Goal: Entertainment & Leisure: Consume media (video, audio)

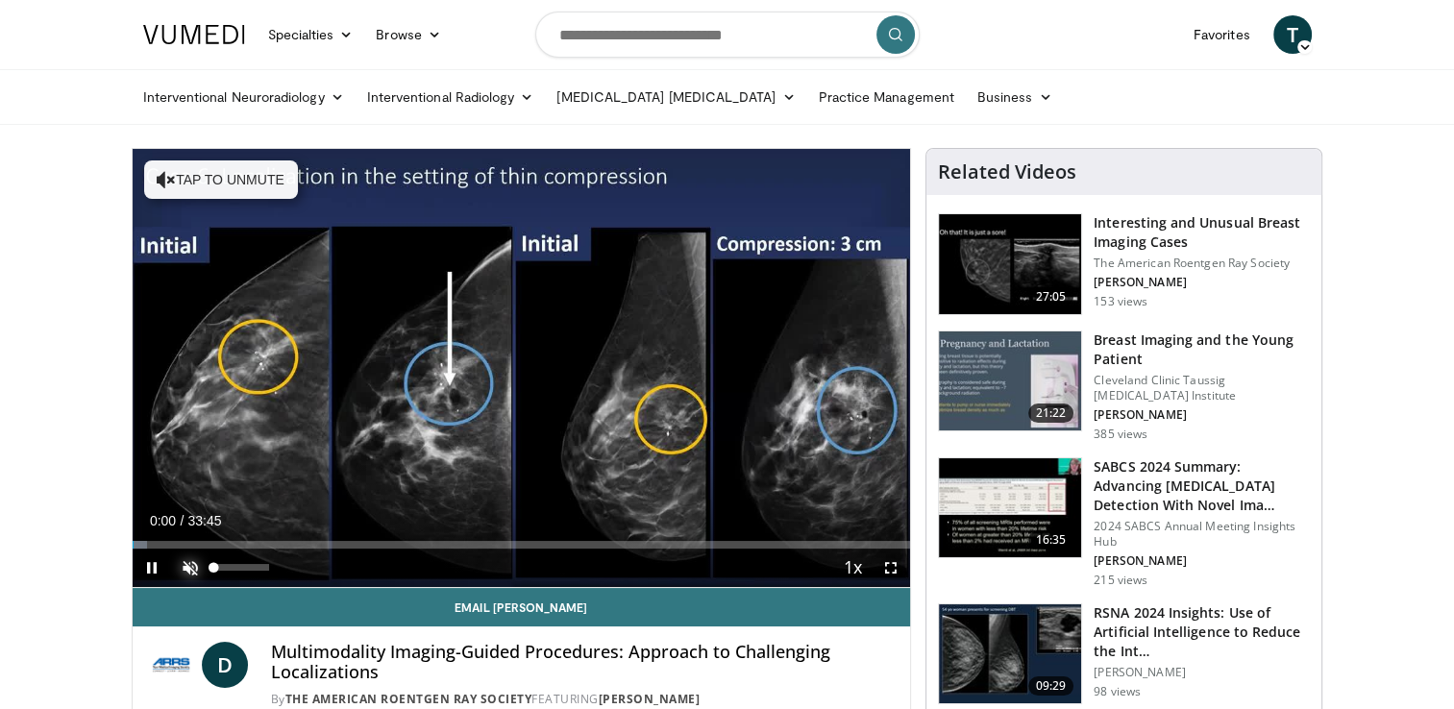
click at [188, 576] on span "Video Player" at bounding box center [190, 568] width 38 height 38
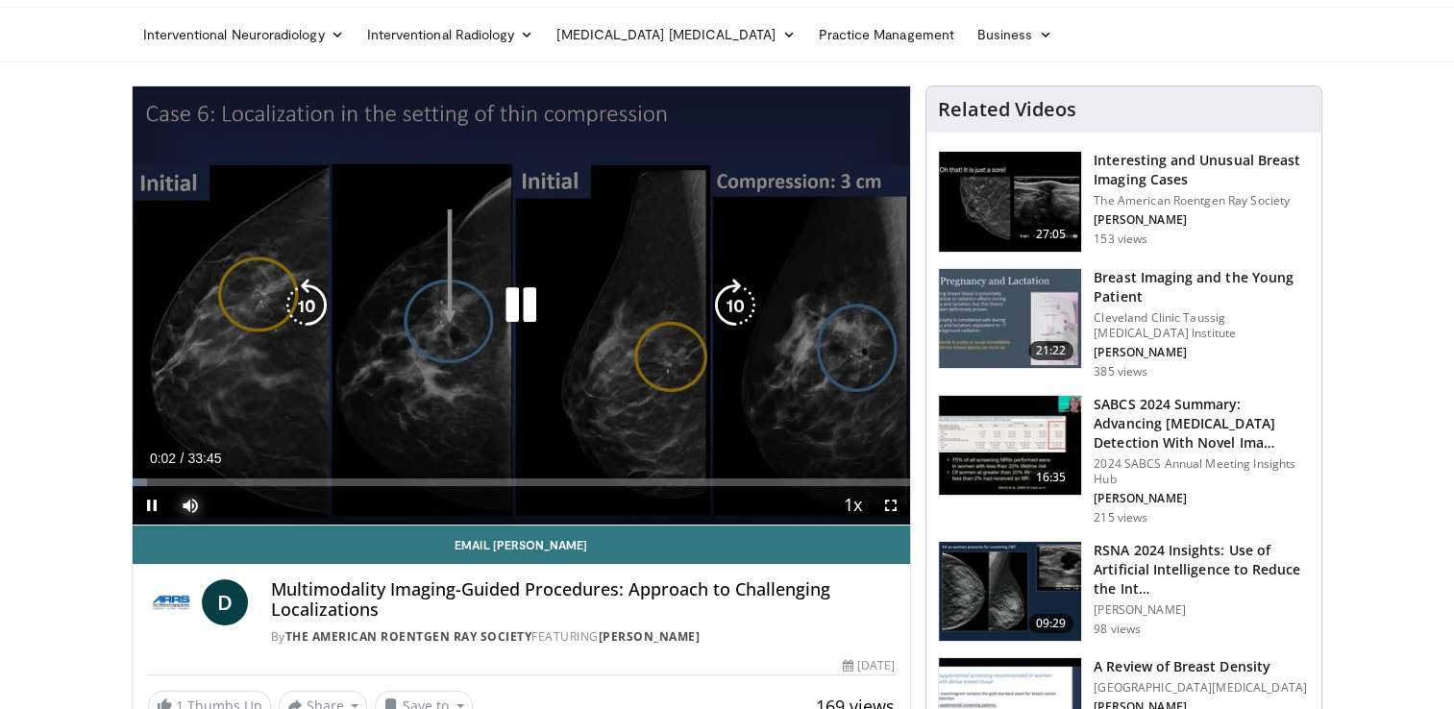
scroll to position [96, 0]
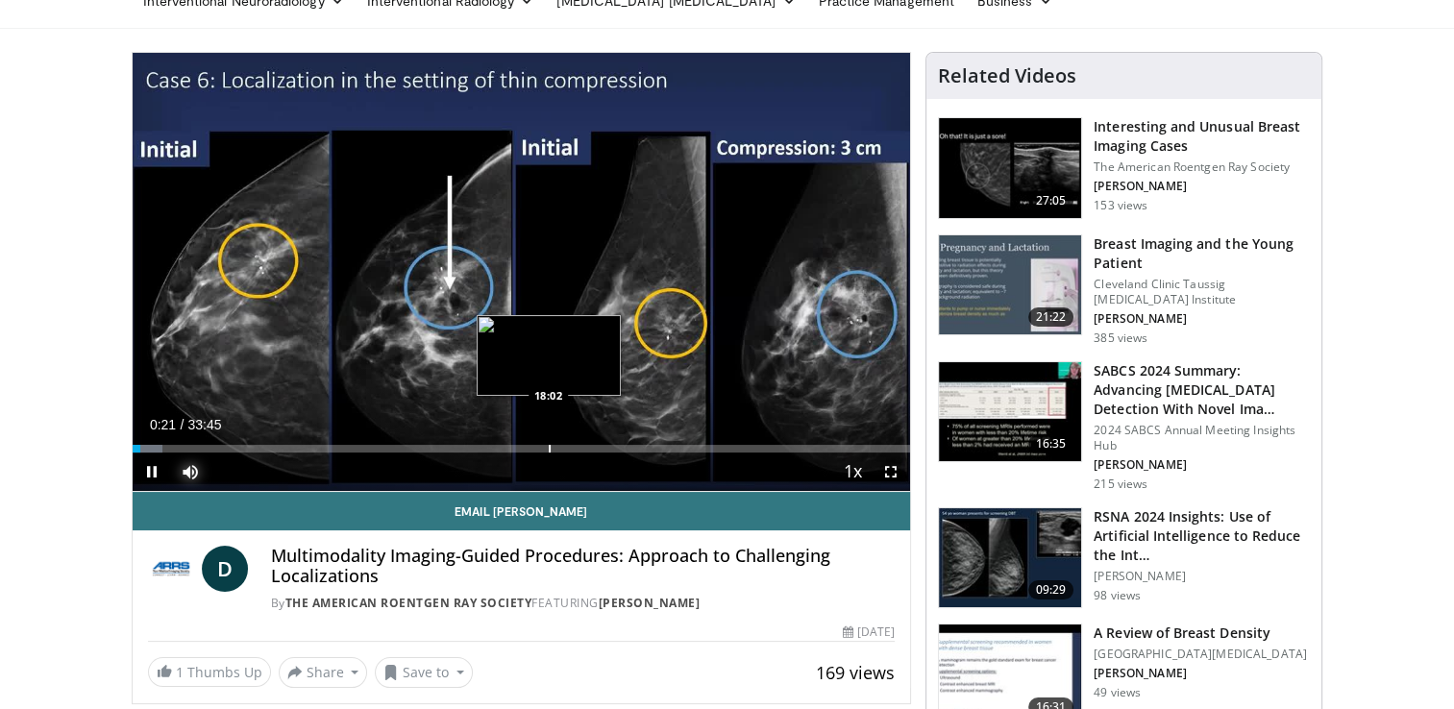
click at [549, 445] on div "Progress Bar" at bounding box center [550, 449] width 2 height 8
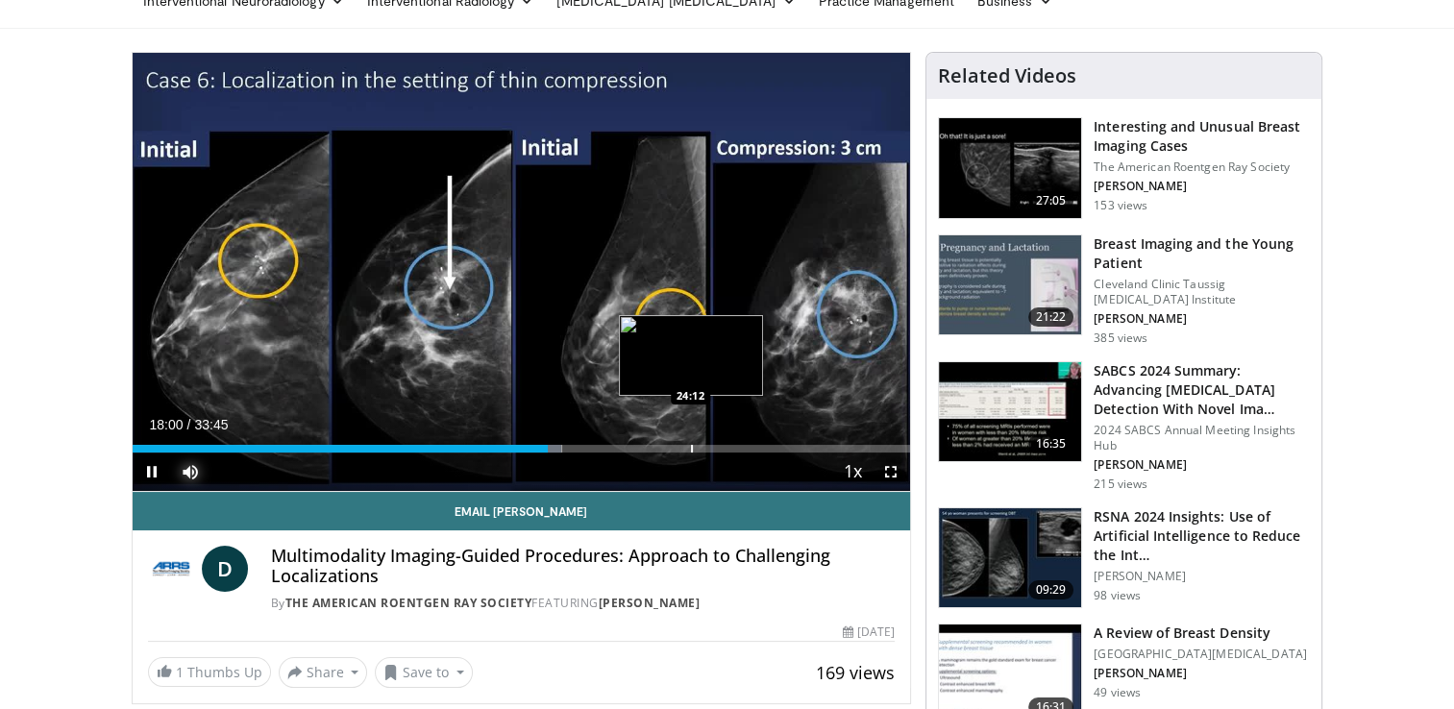
click at [691, 447] on div "Progress Bar" at bounding box center [692, 449] width 2 height 8
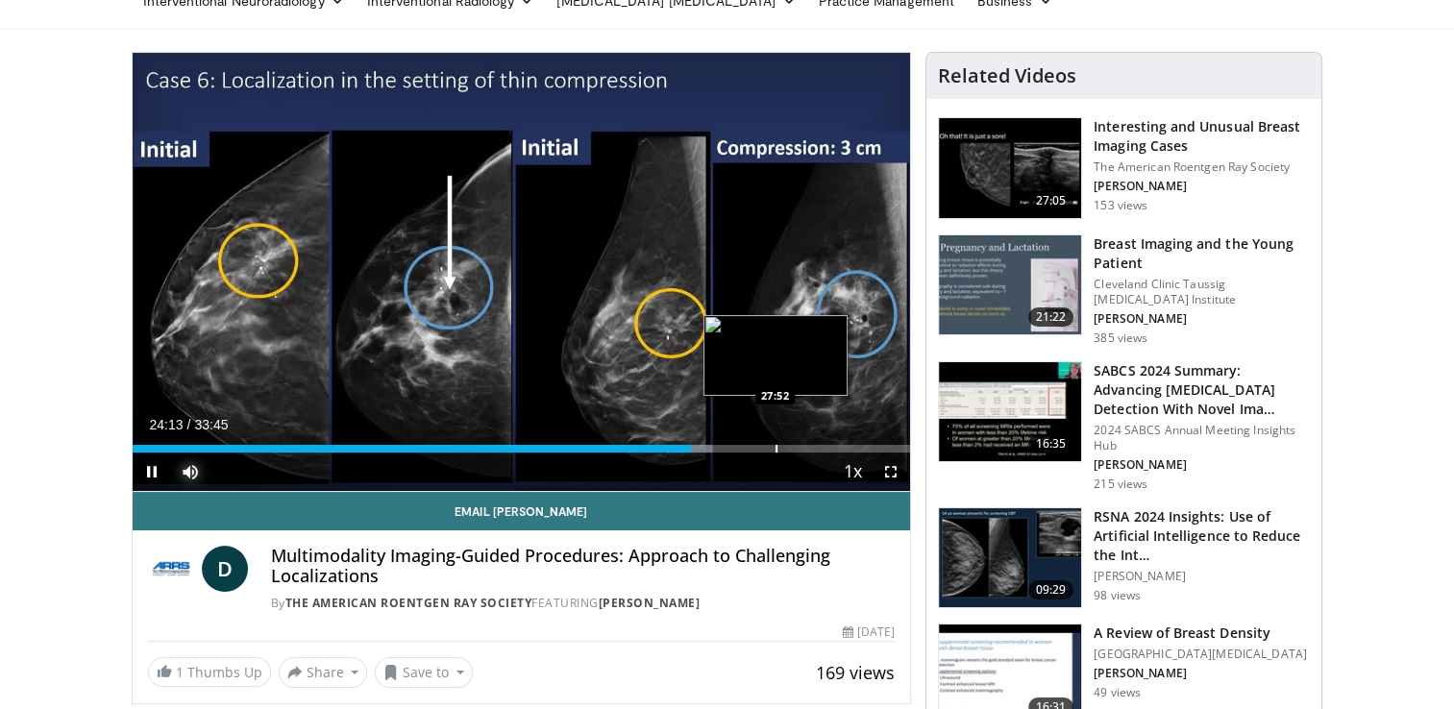
click at [775, 449] on div "Progress Bar" at bounding box center [776, 449] width 2 height 8
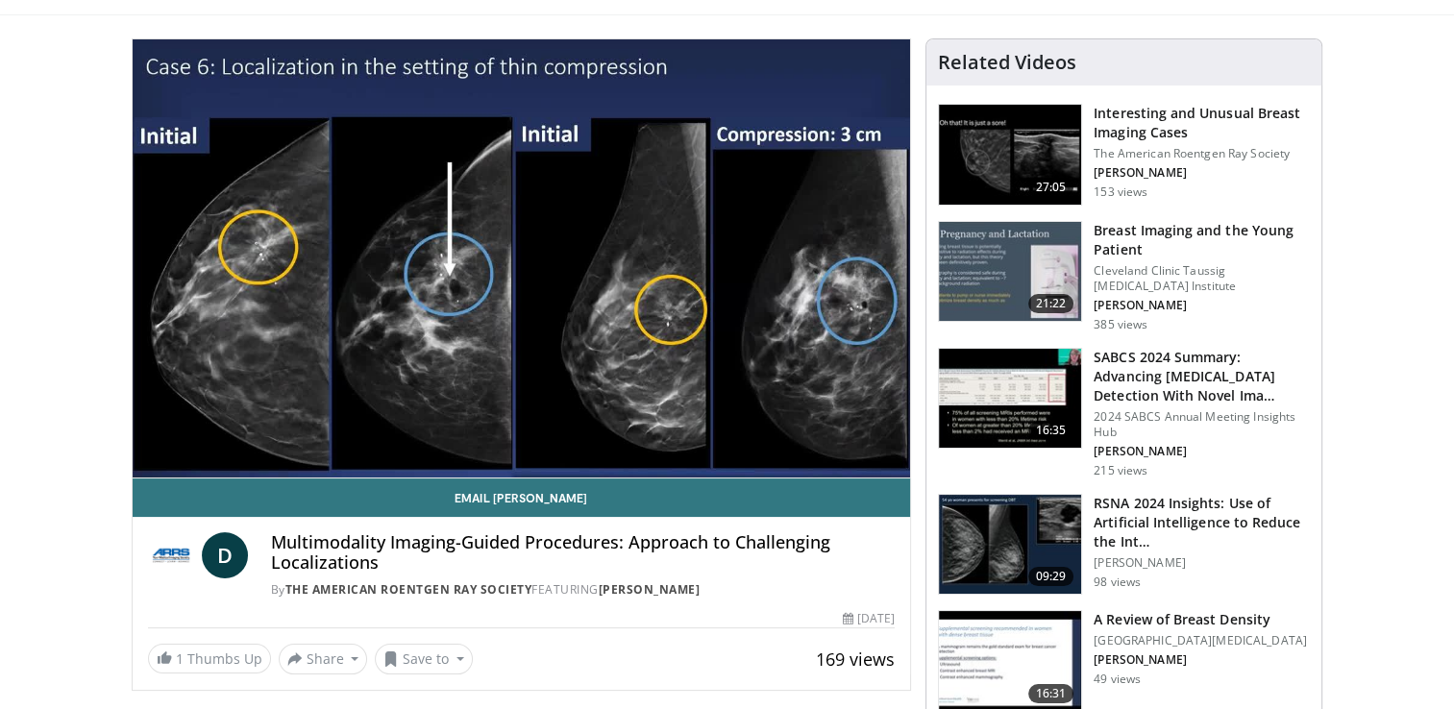
scroll to position [0, 0]
